Goal: Information Seeking & Learning: Find specific fact

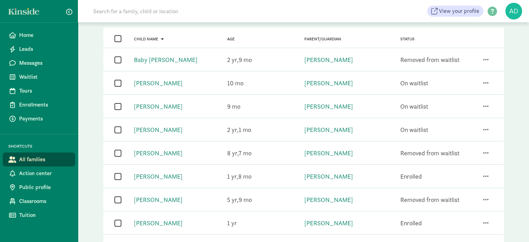
scroll to position [70, 0]
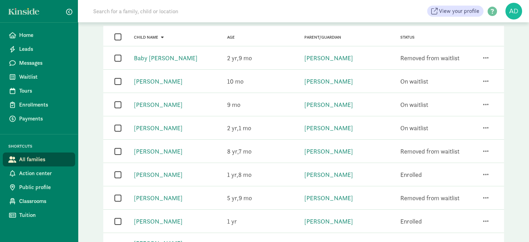
click at [116, 152] on input "checkbox" at bounding box center [117, 150] width 7 height 9
checkbox input "true"
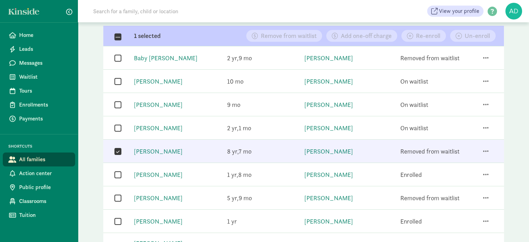
click at [117, 173] on input "checkbox" at bounding box center [117, 174] width 7 height 9
checkbox input "true"
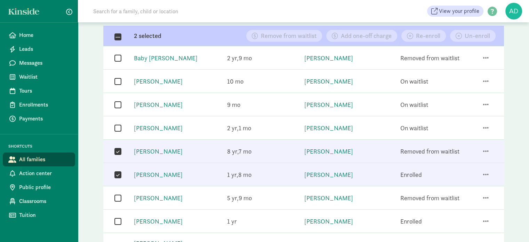
click at [118, 191] on div "" at bounding box center [114, 197] width 17 height 15
click at [122, 196] on div "" at bounding box center [118, 197] width 8 height 9
click at [121, 197] on div "" at bounding box center [118, 197] width 8 height 9
click at [117, 197] on input "checkbox" at bounding box center [117, 197] width 7 height 9
checkbox input "true"
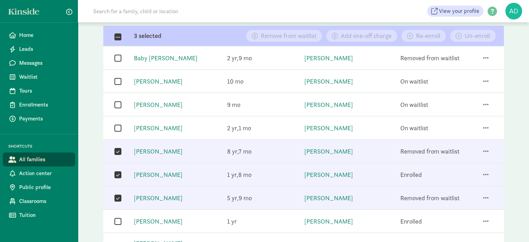
click at [116, 220] on input "checkbox" at bounding box center [117, 220] width 7 height 9
checkbox input "true"
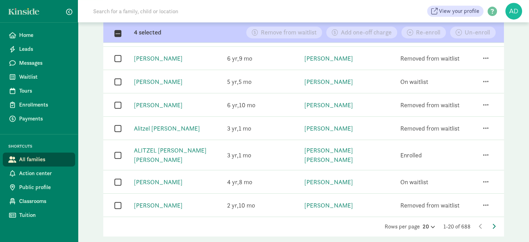
scroll to position [380, 0]
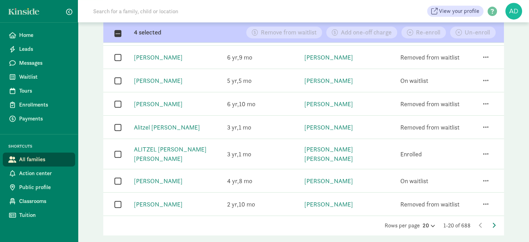
click at [117, 122] on input "checkbox" at bounding box center [117, 126] width 7 height 9
checkbox input "true"
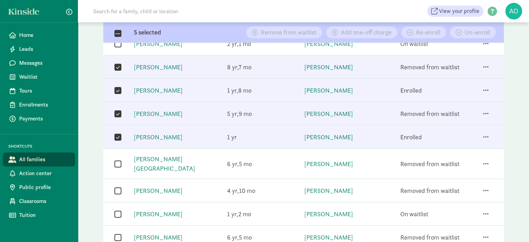
scroll to position [32, 0]
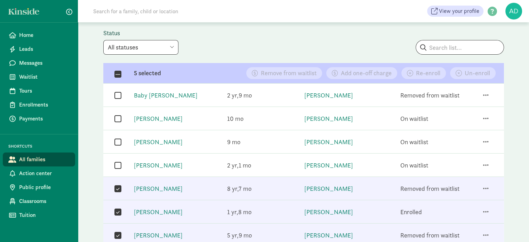
click at [149, 48] on select "All statuses Enrolled Inactive Removed from waitlist On waitlist Booked tour Le…" at bounding box center [140, 47] width 75 height 15
select select "on_waitlist"
click at [103, 40] on select "All statuses Enrolled Inactive Removed from waitlist On waitlist Booked tour Le…" at bounding box center [140, 47] width 75 height 15
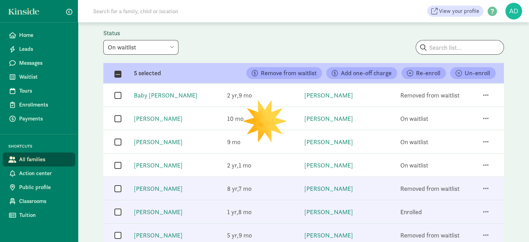
checkbox input "false"
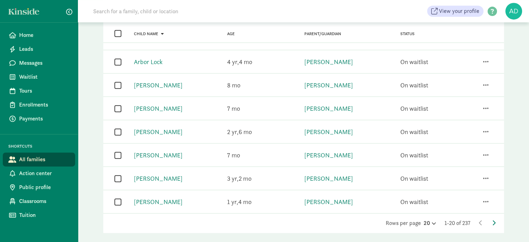
scroll to position [380, 0]
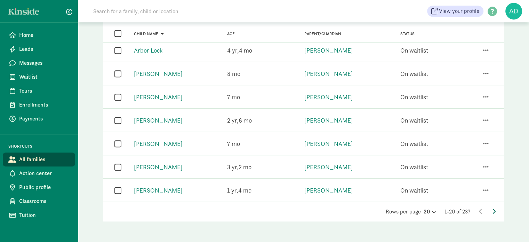
click at [493, 210] on icon at bounding box center [493, 211] width 3 height 6
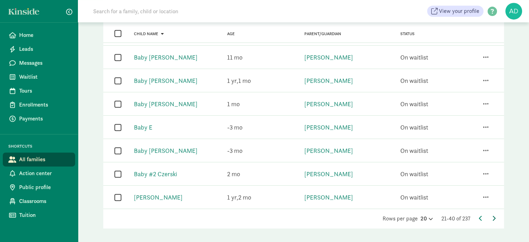
click at [494, 215] on icon at bounding box center [493, 218] width 3 height 6
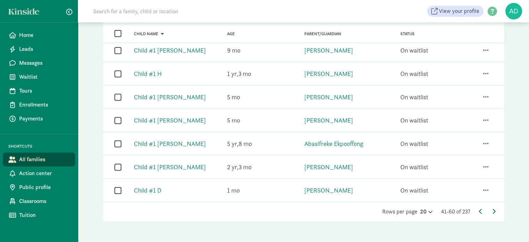
click at [492, 208] on icon at bounding box center [493, 211] width 3 height 6
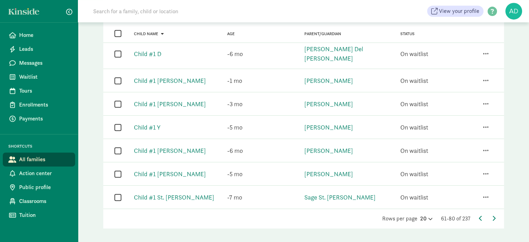
click at [491, 214] on div "Rows per page 20 61-80 of 237" at bounding box center [303, 218] width 401 height 8
click at [494, 215] on icon at bounding box center [493, 218] width 3 height 6
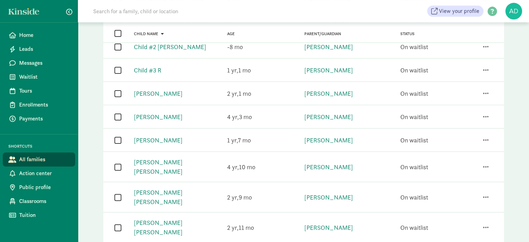
scroll to position [244, 0]
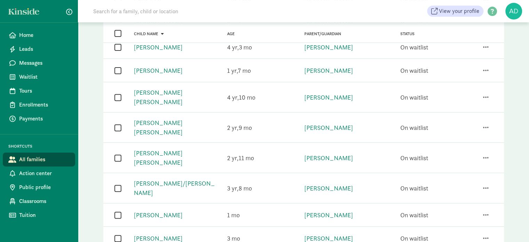
click at [116, 183] on input "checkbox" at bounding box center [117, 187] width 7 height 9
checkbox input "true"
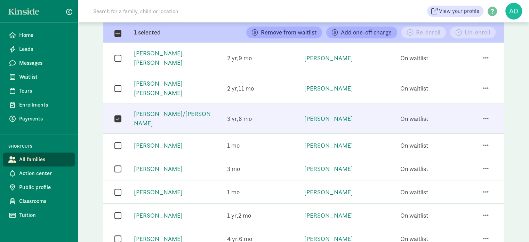
scroll to position [348, 0]
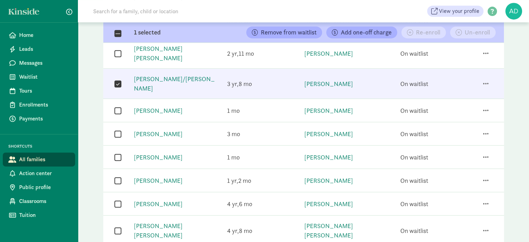
click at [115, 226] on input "checkbox" at bounding box center [117, 230] width 7 height 9
checkbox input "true"
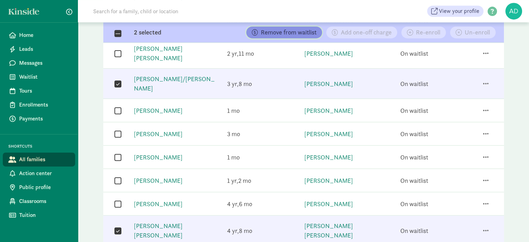
click at [288, 33] on span "Remove from waitlist" at bounding box center [289, 32] width 56 height 6
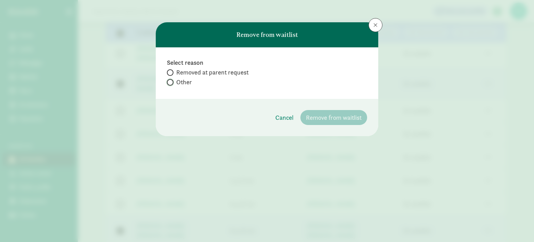
click at [168, 82] on input "Other" at bounding box center [169, 82] width 5 height 5
radio input "true"
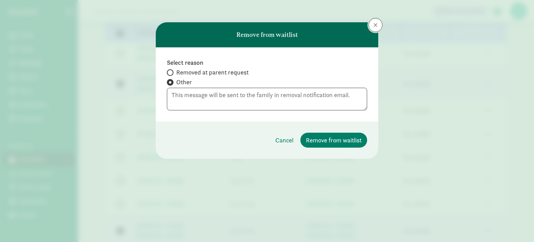
click at [376, 24] on span at bounding box center [376, 25] width 4 height 6
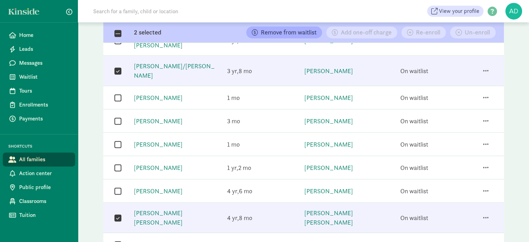
scroll to position [380, 0]
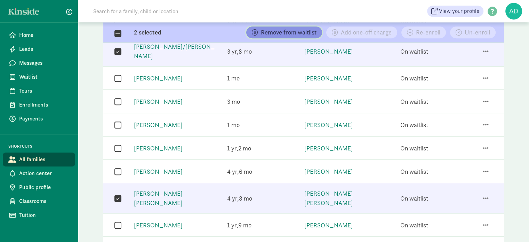
click at [287, 32] on span "Remove from waitlist" at bounding box center [289, 32] width 56 height 6
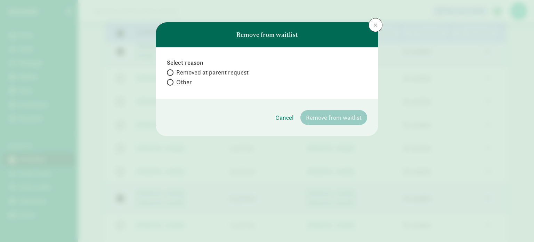
click at [177, 85] on span "Other" at bounding box center [184, 82] width 16 height 8
click at [172, 85] on input "Other" at bounding box center [169, 82] width 5 height 5
radio input "true"
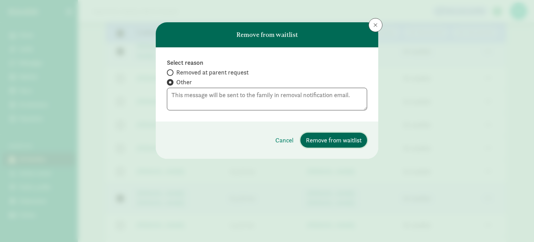
click at [326, 134] on button "Remove from waitlist" at bounding box center [334, 140] width 67 height 15
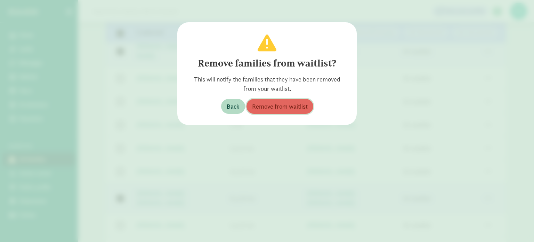
click at [289, 109] on span "Remove from waitlist" at bounding box center [280, 106] width 56 height 9
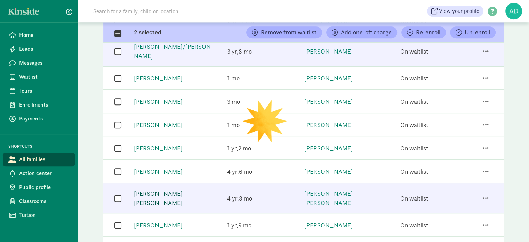
checkbox input "false"
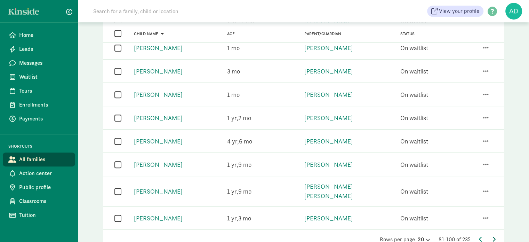
click at [493, 236] on icon at bounding box center [493, 239] width 3 height 6
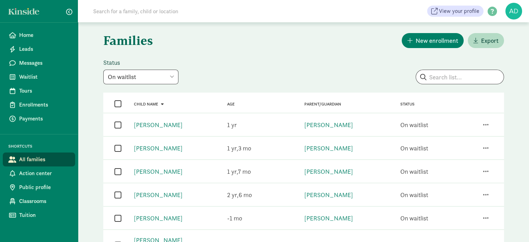
scroll to position [0, 0]
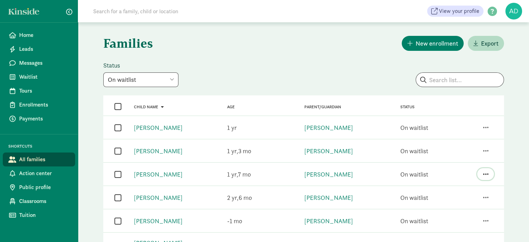
click at [486, 175] on span "button" at bounding box center [486, 174] width 6 height 6
click at [436, 151] on div "Enroll" at bounding box center [457, 155] width 63 height 9
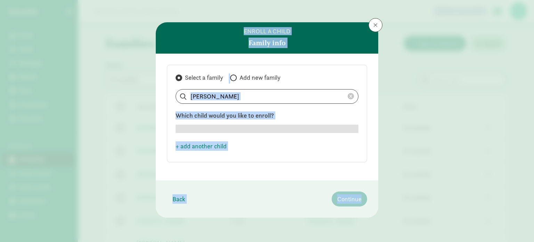
click at [436, 144] on div "Enroll a child Family info Select a family Add new family Sam Kreikemeier Which…" at bounding box center [267, 121] width 534 height 242
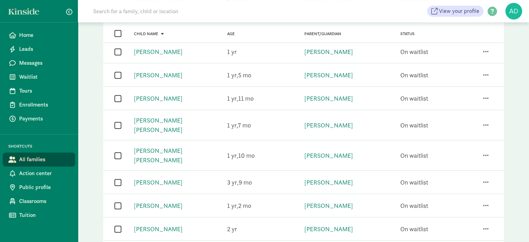
scroll to position [380, 0]
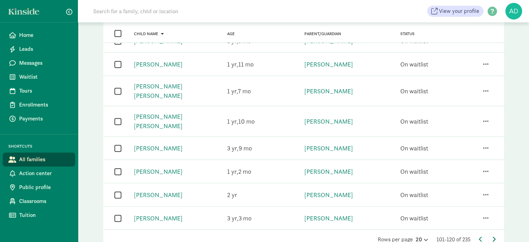
click at [493, 236] on icon at bounding box center [493, 239] width 3 height 6
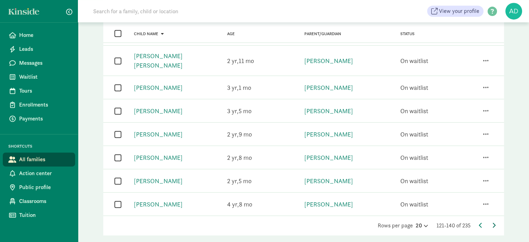
click at [493, 222] on icon at bounding box center [493, 225] width 3 height 6
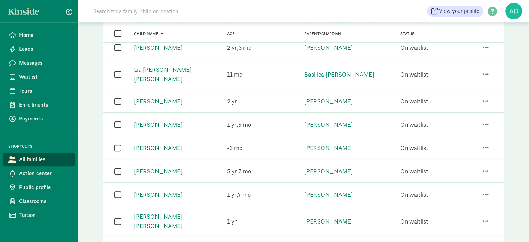
scroll to position [209, 0]
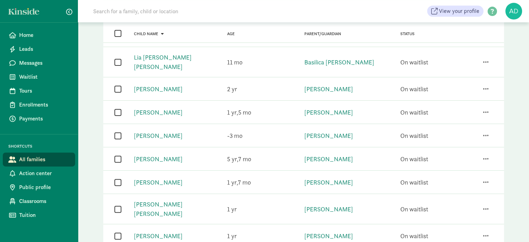
click at [119, 158] on input "checkbox" at bounding box center [117, 158] width 7 height 9
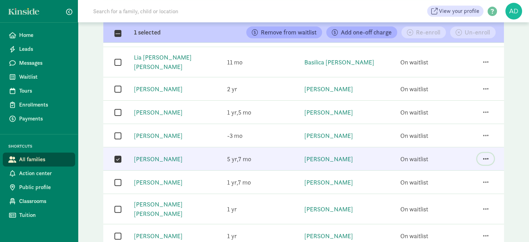
click at [484, 156] on span "button" at bounding box center [486, 159] width 6 height 6
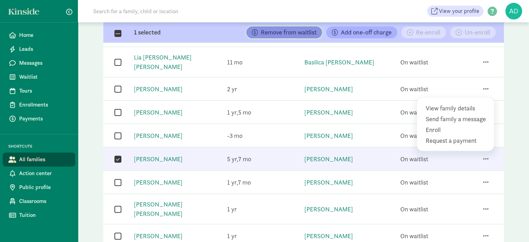
click at [286, 33] on span "Remove from waitlist" at bounding box center [289, 32] width 56 height 6
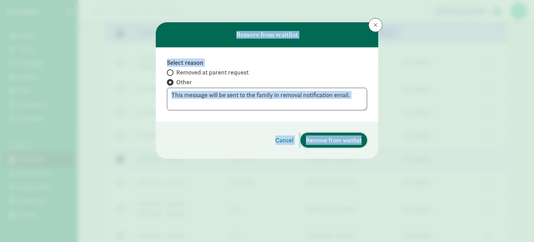
click at [332, 137] on span "Remove from waitlist" at bounding box center [334, 139] width 56 height 9
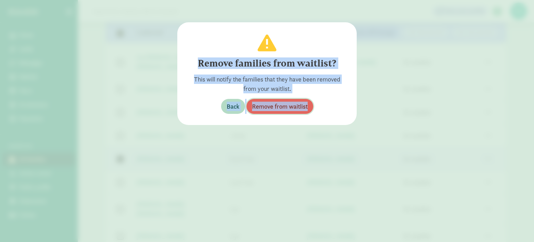
click at [294, 107] on span "Remove from waitlist" at bounding box center [280, 106] width 56 height 9
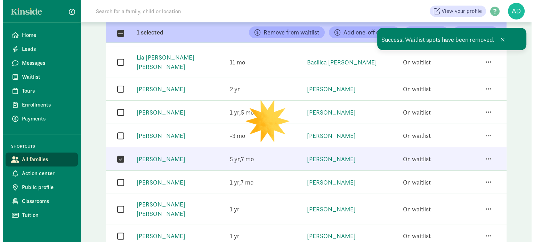
scroll to position [244, 0]
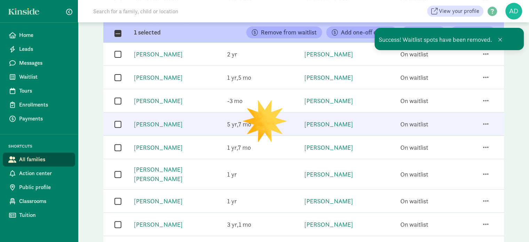
checkbox input "false"
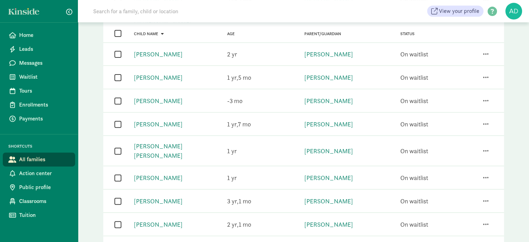
click at [118, 173] on input "checkbox" at bounding box center [117, 177] width 7 height 9
checkbox input "true"
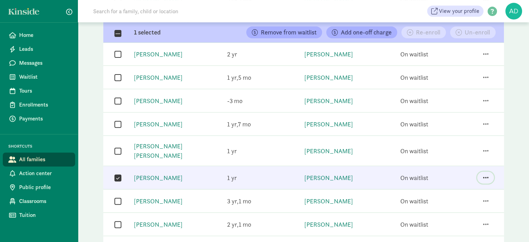
click at [486, 174] on span "button" at bounding box center [486, 177] width 6 height 6
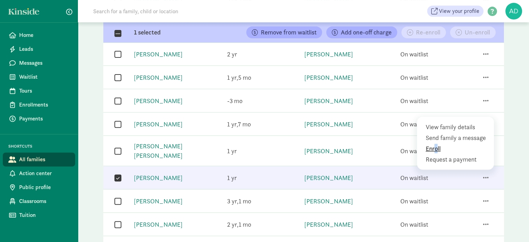
click at [432, 154] on div "Enroll" at bounding box center [457, 158] width 63 height 9
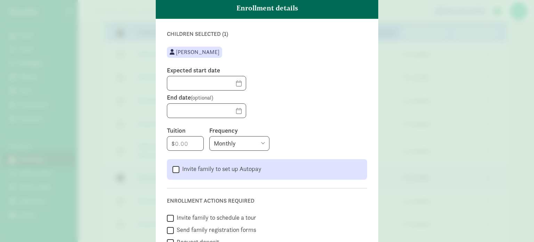
scroll to position [104, 0]
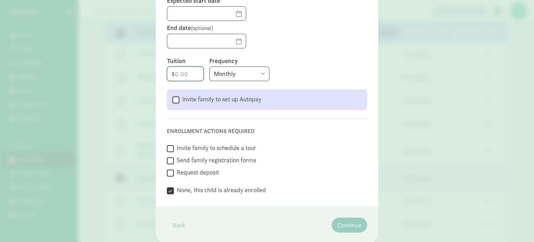
click at [181, 74] on input "number" at bounding box center [185, 74] width 36 height 14
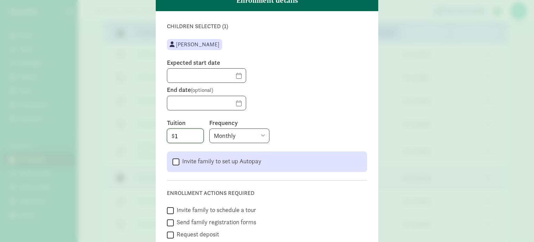
scroll to position [0, 0]
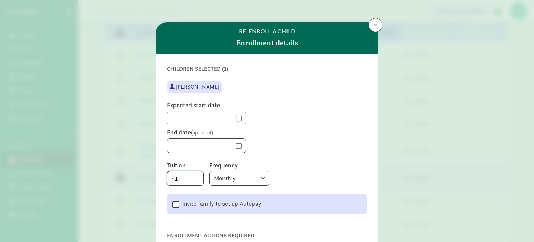
type input "1"
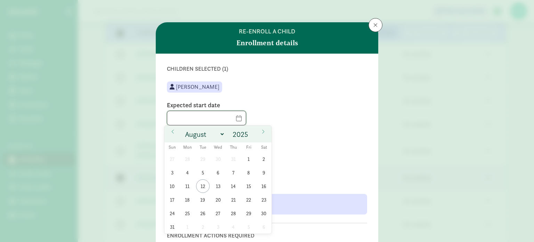
click at [226, 116] on input "text" at bounding box center [206, 118] width 79 height 14
click at [173, 130] on icon at bounding box center [173, 131] width 4 height 5
select select "6"
click at [203, 159] on span "1" at bounding box center [203, 159] width 14 height 14
type input "07/01/2025"
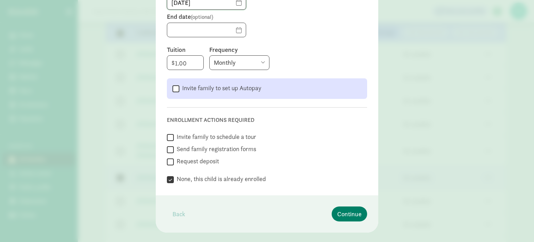
scroll to position [127, 0]
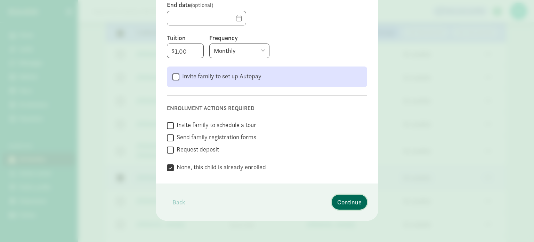
click at [347, 201] on span "Continue" at bounding box center [349, 201] width 24 height 9
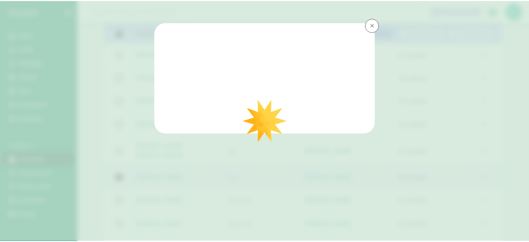
scroll to position [0, 0]
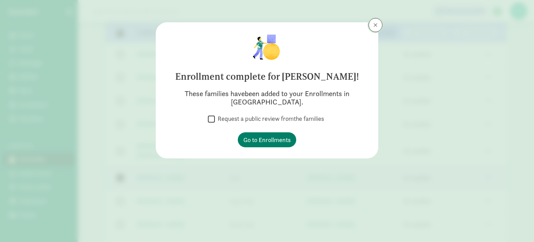
click at [372, 26] on button at bounding box center [376, 25] width 14 height 14
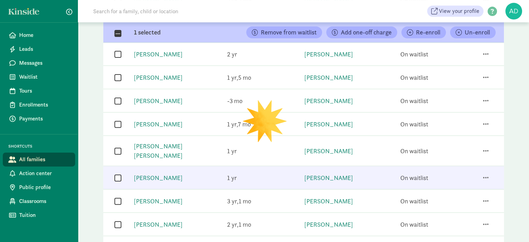
checkbox input "false"
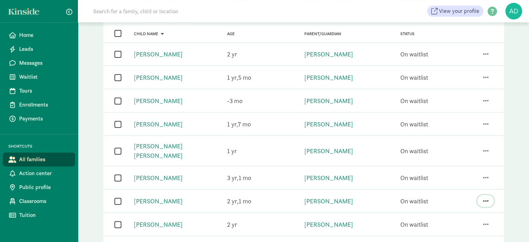
click at [487, 198] on span "button" at bounding box center [486, 201] width 6 height 6
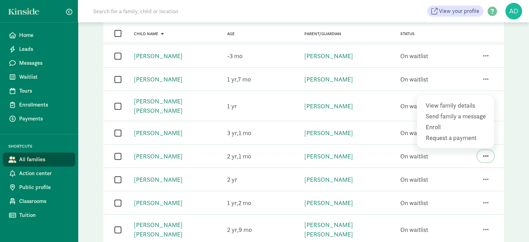
scroll to position [288, 0]
click at [515, 141] on div "Families New enrollment Export Status All statuses Enrolled Inactive Removed fr…" at bounding box center [303, 49] width 451 height 629
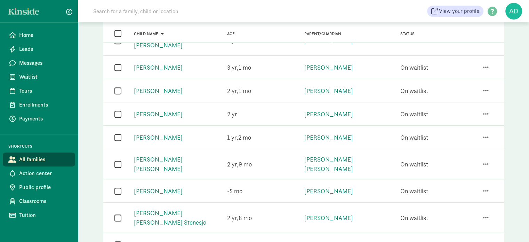
scroll to position [357, 0]
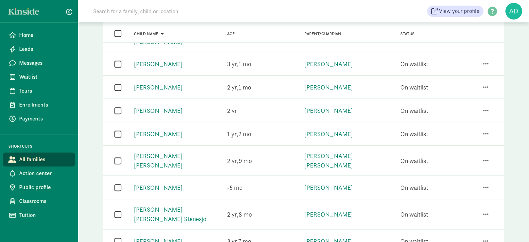
click at [117, 82] on input "checkbox" at bounding box center [117, 86] width 7 height 9
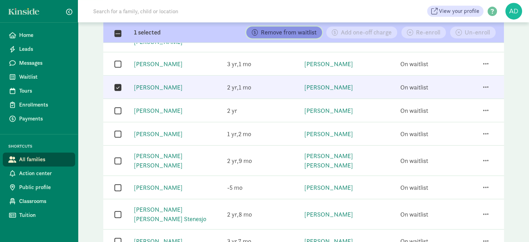
click at [278, 30] on span "Remove from waitlist" at bounding box center [289, 32] width 56 height 6
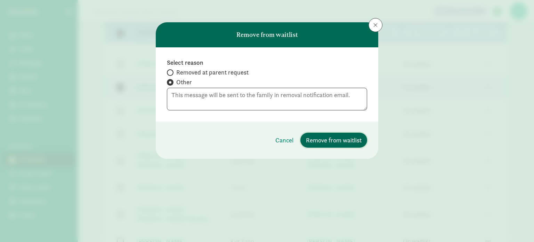
click at [317, 142] on span "Remove from waitlist" at bounding box center [334, 139] width 56 height 9
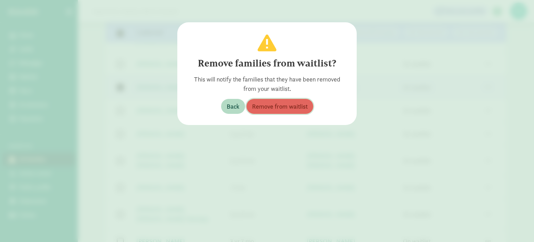
click at [287, 107] on span "Remove from waitlist" at bounding box center [280, 106] width 56 height 9
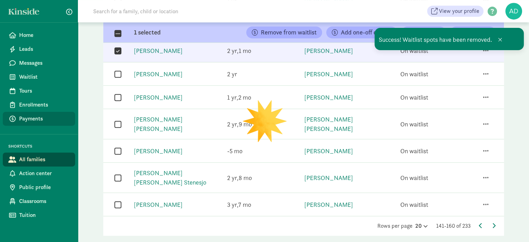
scroll to position [394, 0]
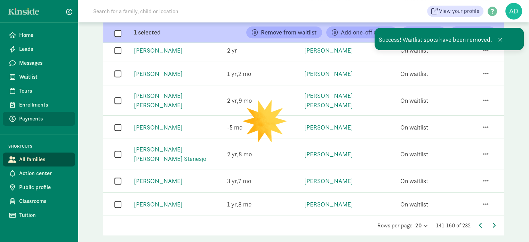
checkbox input "false"
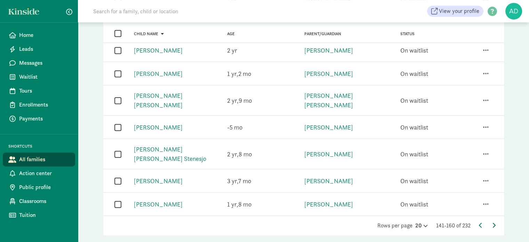
click at [493, 222] on icon at bounding box center [493, 225] width 3 height 6
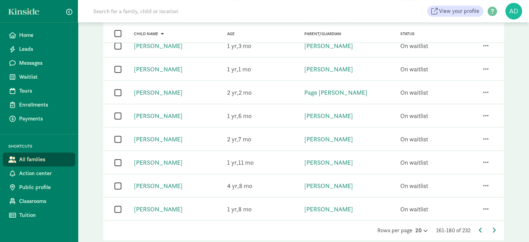
scroll to position [380, 0]
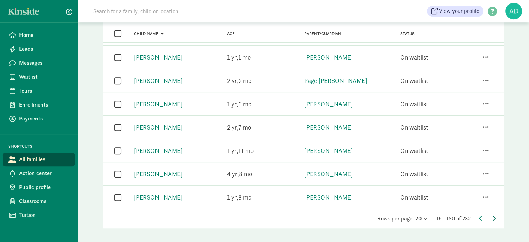
click at [492, 215] on icon at bounding box center [493, 218] width 3 height 6
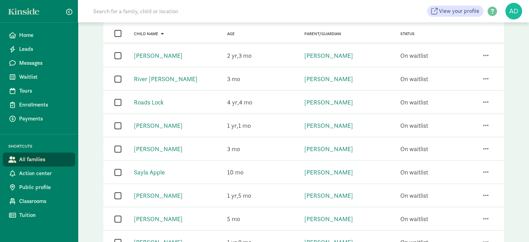
scroll to position [276, 0]
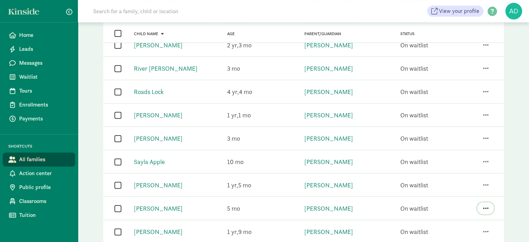
click at [486, 205] on span "button" at bounding box center [486, 208] width 6 height 6
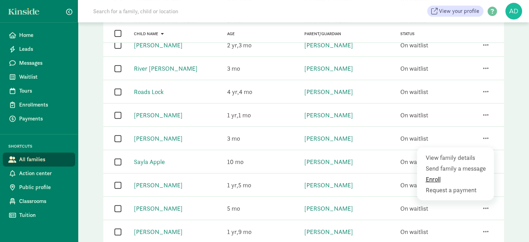
click at [440, 185] on div "Enroll" at bounding box center [457, 189] width 63 height 9
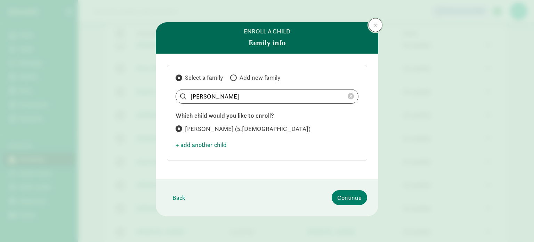
click at [372, 25] on button at bounding box center [376, 25] width 14 height 14
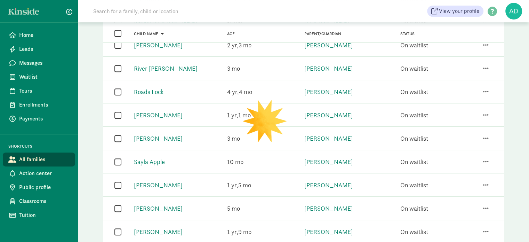
click at [95, 181] on div "Families New enrollment Export Status All statuses Enrolled Inactive Removed fr…" at bounding box center [304, 50] width 418 height 609
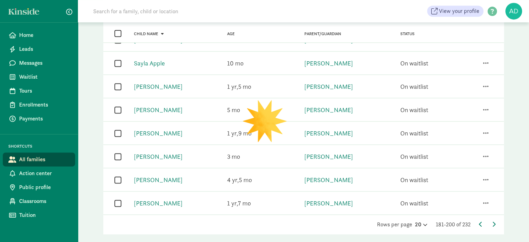
scroll to position [380, 0]
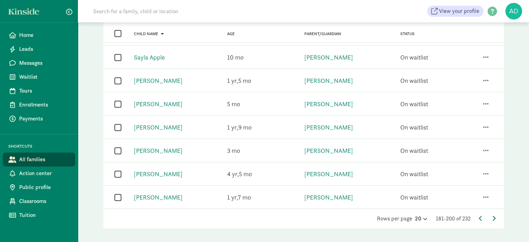
click at [494, 215] on icon at bounding box center [493, 218] width 3 height 6
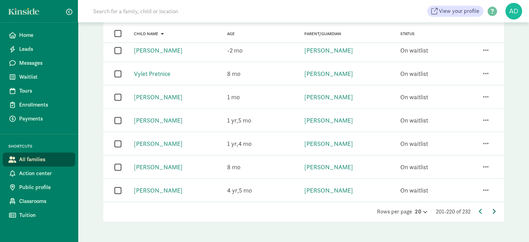
click at [494, 211] on icon at bounding box center [493, 211] width 3 height 6
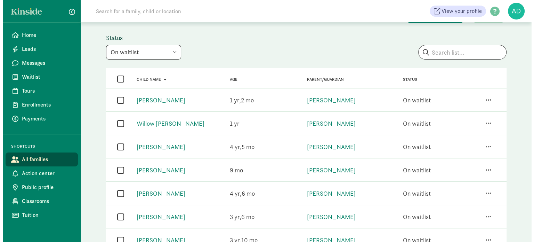
scroll to position [0, 0]
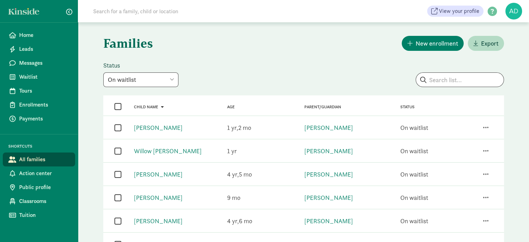
click at [145, 86] on select "All statuses Enrolled Inactive Removed from waitlist On waitlist Booked tour Le…" at bounding box center [140, 79] width 75 height 15
select select "inactive"
click at [103, 72] on select "All statuses Enrolled Inactive Removed from waitlist On waitlist Booked tour Le…" at bounding box center [140, 79] width 75 height 15
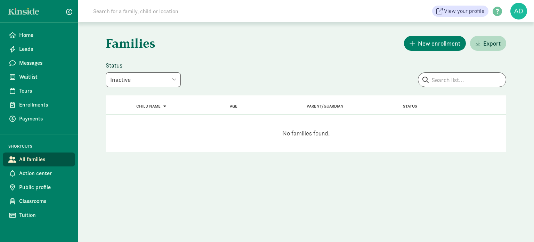
click at [141, 82] on select "All statuses Enrolled Inactive Removed from waitlist On waitlist Booked tour Le…" at bounding box center [143, 79] width 75 height 15
click at [28, 79] on span "Waitlist" at bounding box center [44, 77] width 50 height 8
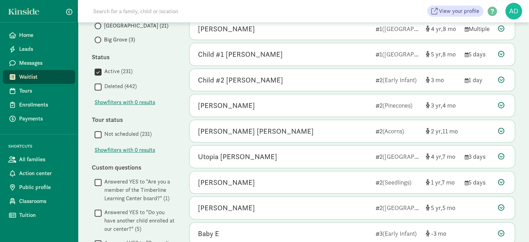
scroll to position [30, 0]
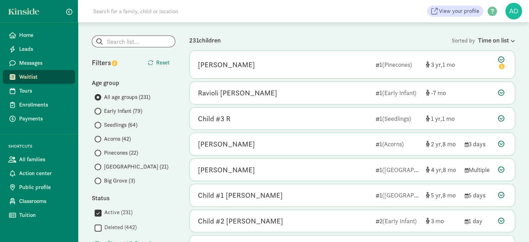
click at [97, 110] on input "Early Infant (79)" at bounding box center [97, 111] width 5 height 5
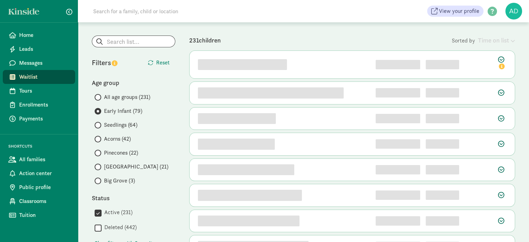
scroll to position [0, 0]
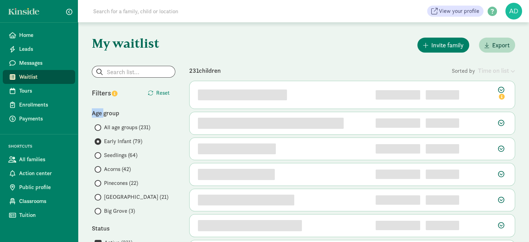
click at [97, 110] on div "Age group" at bounding box center [134, 112] width 84 height 9
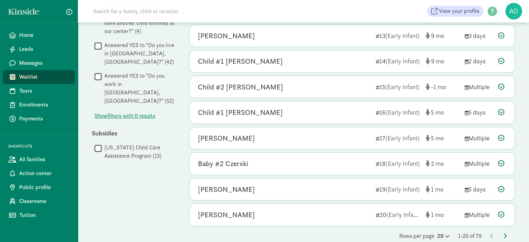
scroll to position [378, 0]
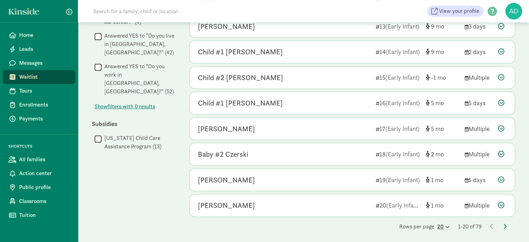
click at [444, 224] on icon at bounding box center [447, 226] width 6 height 5
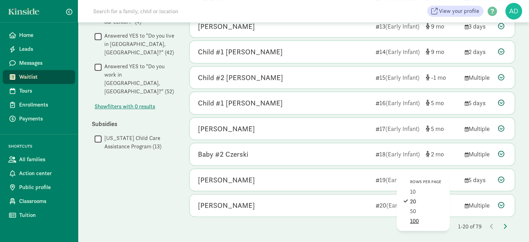
click at [410, 218] on div "100" at bounding box center [426, 221] width 33 height 8
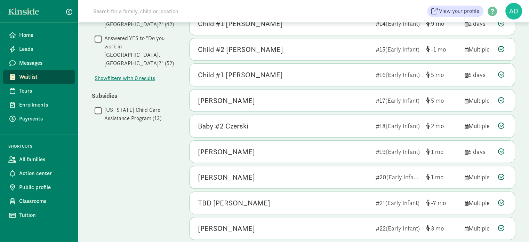
scroll to position [418, 0]
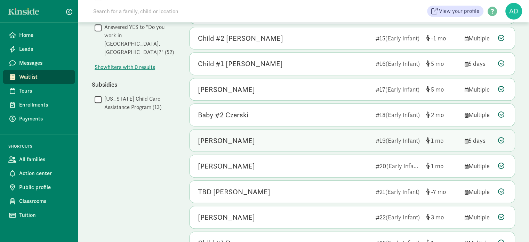
click at [225, 138] on div "Edwin Muldowney" at bounding box center [226, 140] width 57 height 11
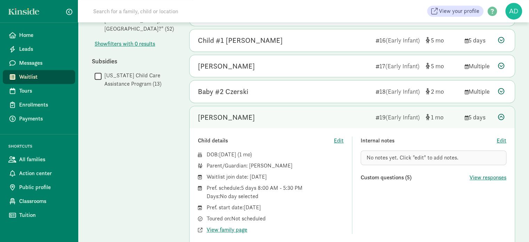
scroll to position [452, 0]
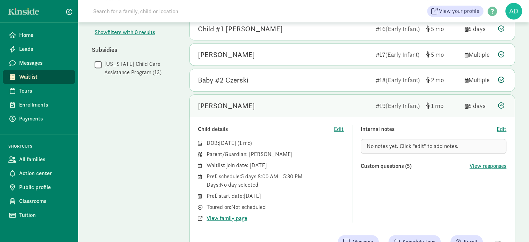
click at [269, 100] on div "Edwin Muldowney" at bounding box center [284, 105] width 172 height 11
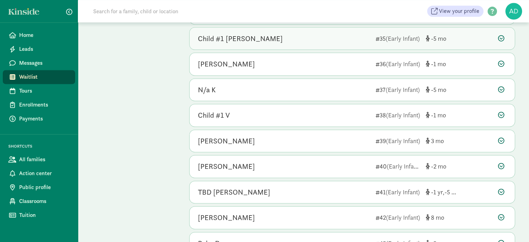
scroll to position [939, 0]
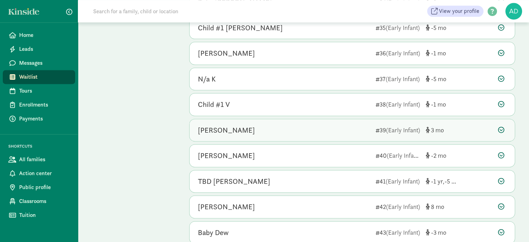
click at [254, 125] on div "Sterling Claus" at bounding box center [284, 130] width 172 height 11
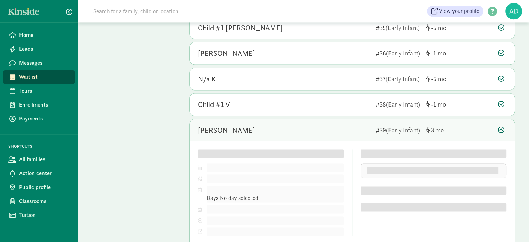
click at [254, 125] on div "Sterling Claus" at bounding box center [284, 130] width 172 height 11
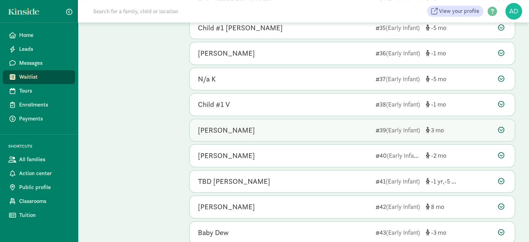
click at [254, 125] on div "Sterling Claus" at bounding box center [284, 130] width 172 height 11
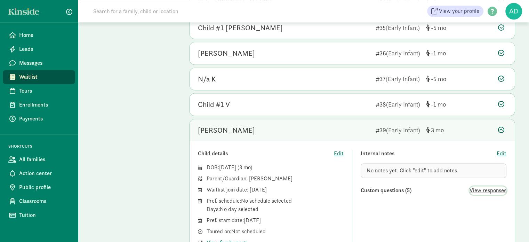
click at [486, 186] on span "View responses" at bounding box center [488, 190] width 37 height 8
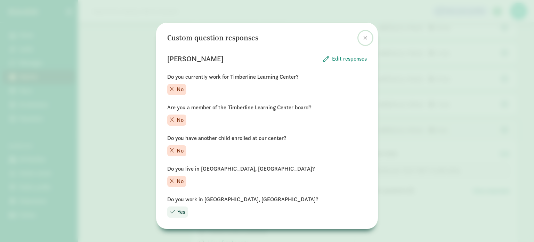
click at [364, 35] on span at bounding box center [366, 38] width 4 height 6
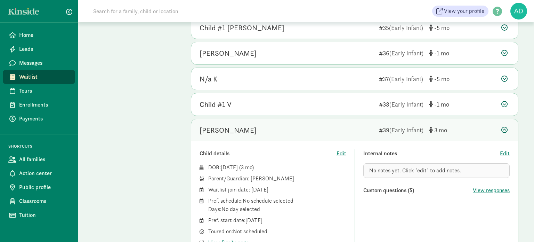
click at [364, 35] on span at bounding box center [366, 38] width 4 height 6
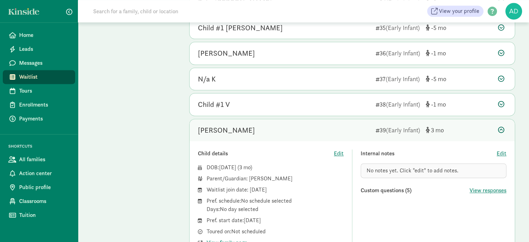
scroll to position [974, 0]
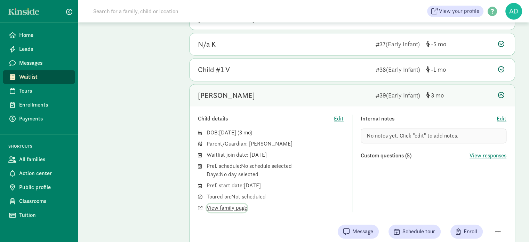
click at [229, 204] on span "View family page" at bounding box center [227, 208] width 41 height 8
click at [254, 90] on div "Sterling Claus" at bounding box center [284, 95] width 172 height 11
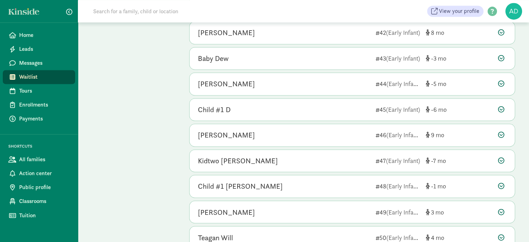
scroll to position [1183, 0]
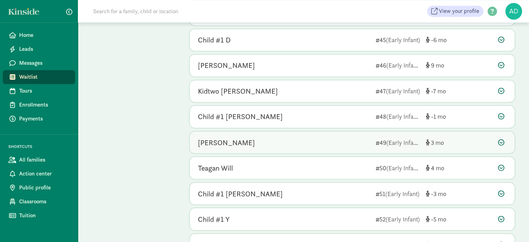
click at [265, 137] on div "Elia Mae" at bounding box center [284, 142] width 172 height 11
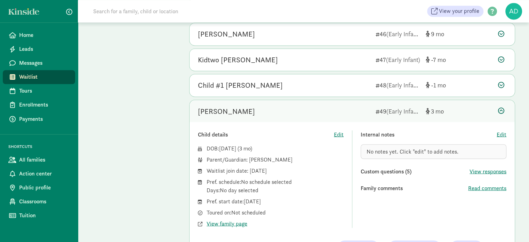
scroll to position [1253, 0]
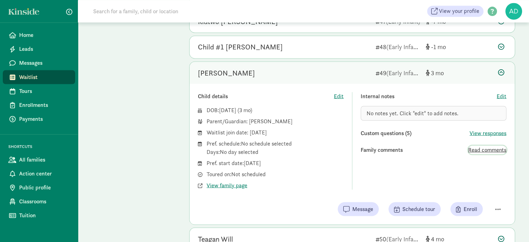
click at [476, 145] on span "Read comments" at bounding box center [487, 149] width 38 height 8
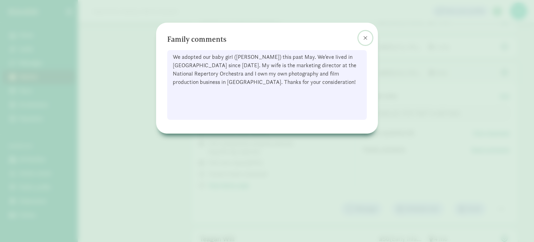
click at [363, 36] on button at bounding box center [366, 38] width 14 height 14
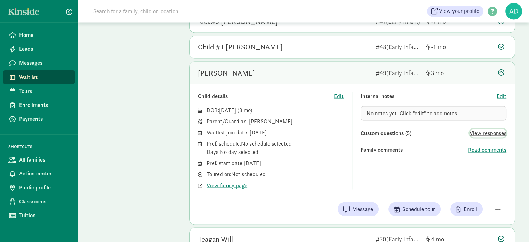
click at [491, 129] on span "View responses" at bounding box center [488, 133] width 37 height 8
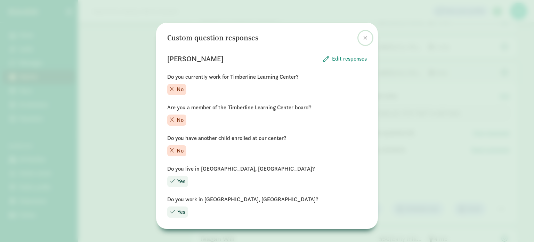
click at [364, 37] on span at bounding box center [366, 38] width 4 height 6
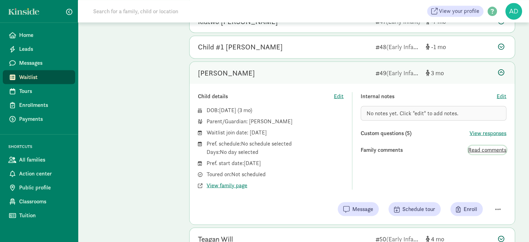
click at [483, 145] on span "Read comments" at bounding box center [487, 149] width 38 height 8
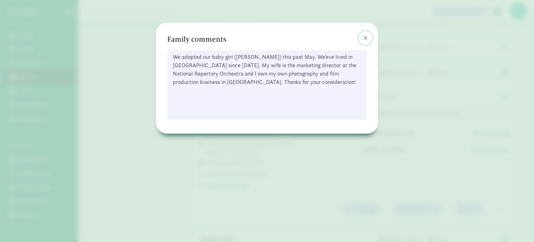
click at [361, 37] on button at bounding box center [366, 38] width 14 height 14
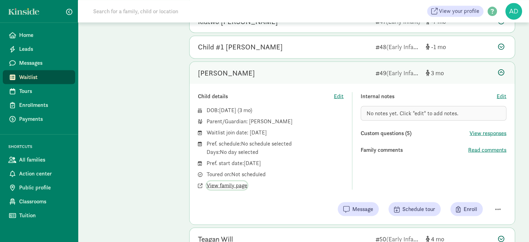
click at [221, 181] on span "View family page" at bounding box center [227, 185] width 41 height 8
click at [45, 79] on span "Waitlist" at bounding box center [44, 77] width 50 height 8
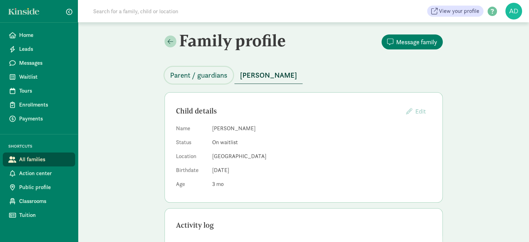
click at [186, 78] on span "Parent / guardians" at bounding box center [198, 75] width 57 height 11
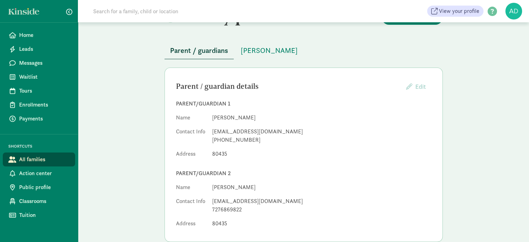
scroll to position [35, 0]
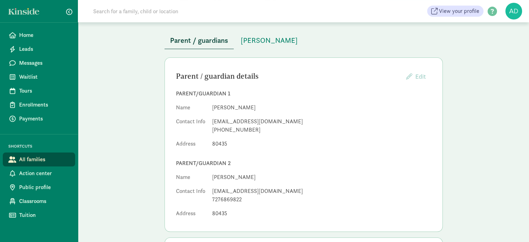
click at [415, 130] on div "[PHONE_NUMBER]" at bounding box center [321, 130] width 219 height 8
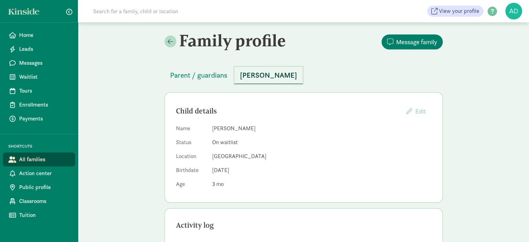
click at [255, 72] on span "[PERSON_NAME]" at bounding box center [268, 75] width 57 height 11
click at [254, 71] on span "[PERSON_NAME]" at bounding box center [268, 75] width 57 height 11
click at [231, 71] on button "Parent / guardians" at bounding box center [199, 75] width 69 height 17
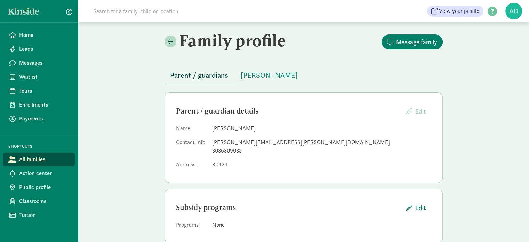
click at [147, 127] on div "Family profile Message family Parent / guardians Elia Mae Parent / guardian det…" at bounding box center [303, 139] width 451 height 235
drag, startPoint x: 291, startPoint y: 140, endPoint x: 208, endPoint y: 144, distance: 83.3
click at [208, 144] on dl "Name Andrew Maguire Contact Info andrew@andrew-maguire.com 3036309035 Address 8…" at bounding box center [303, 147] width 255 height 47
copy dl "andrew@andrew-maguire.com"
drag, startPoint x: 138, startPoint y: 108, endPoint x: 138, endPoint y: 118, distance: 10.1
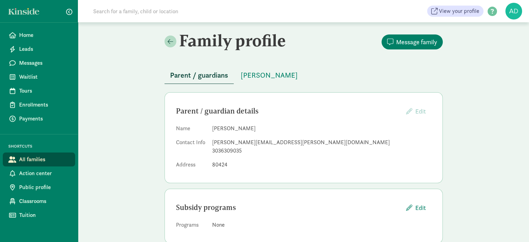
click at [138, 108] on div "Family profile Message family Parent / guardians Elia Mae Parent / guardian det…" at bounding box center [303, 139] width 451 height 235
click at [138, 121] on div "Family profile Message family Parent / guardians Elia Mae Parent / guardian det…" at bounding box center [303, 139] width 451 height 235
click at [39, 80] on span "Waitlist" at bounding box center [44, 77] width 50 height 8
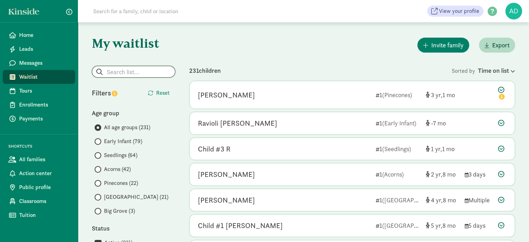
click at [128, 66] on span at bounding box center [134, 72] width 84 height 12
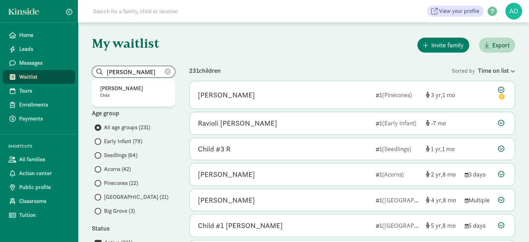
type input "[PERSON_NAME]"
click at [288, 50] on div "Invite family Export" at bounding box center [352, 45] width 326 height 18
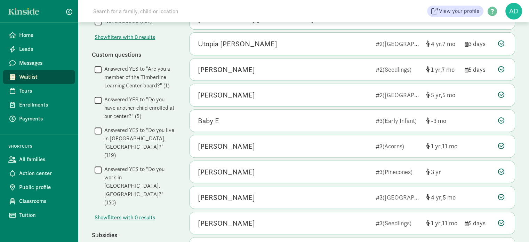
scroll to position [378, 0]
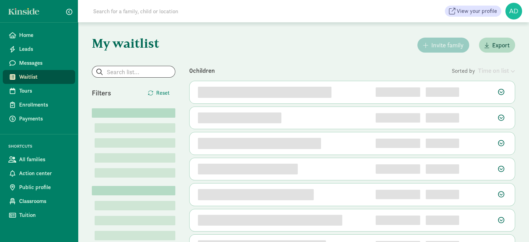
click at [163, 11] on input at bounding box center [186, 11] width 195 height 14
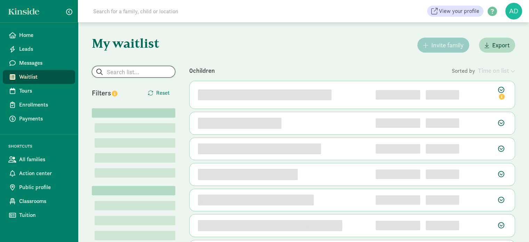
click at [125, 69] on input "search" at bounding box center [133, 71] width 83 height 11
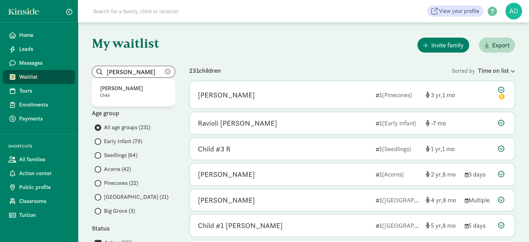
click at [129, 85] on p "[PERSON_NAME]" at bounding box center [133, 88] width 67 height 8
type input "[PERSON_NAME]"
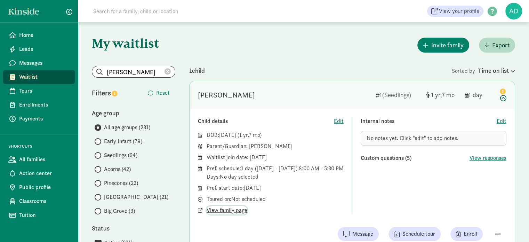
click at [228, 214] on span "View family page" at bounding box center [227, 210] width 41 height 8
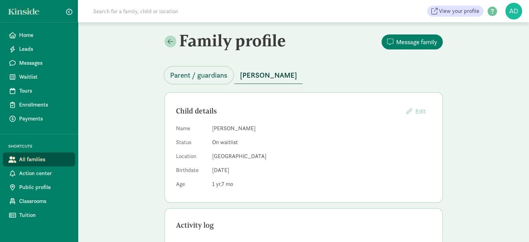
click at [208, 77] on span "Parent / guardians" at bounding box center [198, 75] width 57 height 11
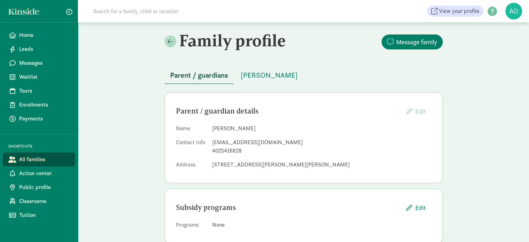
click at [114, 112] on div "Family profile Message family Parent / guardians Graysen Adams Parent / guardia…" at bounding box center [303, 139] width 451 height 235
